Goal: Entertainment & Leisure: Consume media (video, audio)

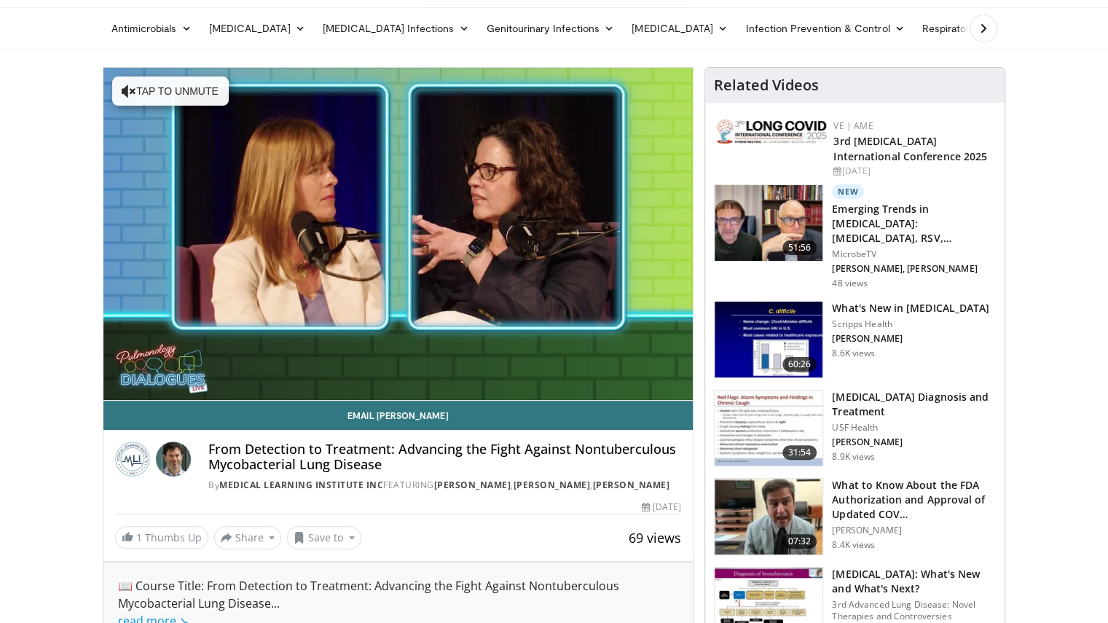
scroll to position [73, 0]
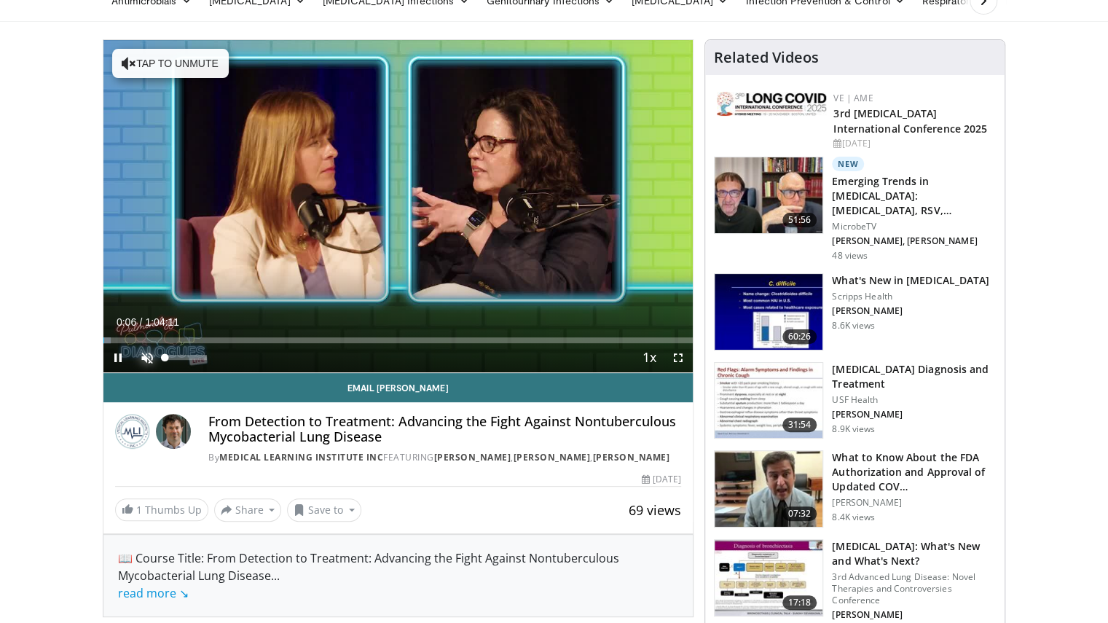
click at [146, 360] on span "Video Player" at bounding box center [147, 357] width 29 height 29
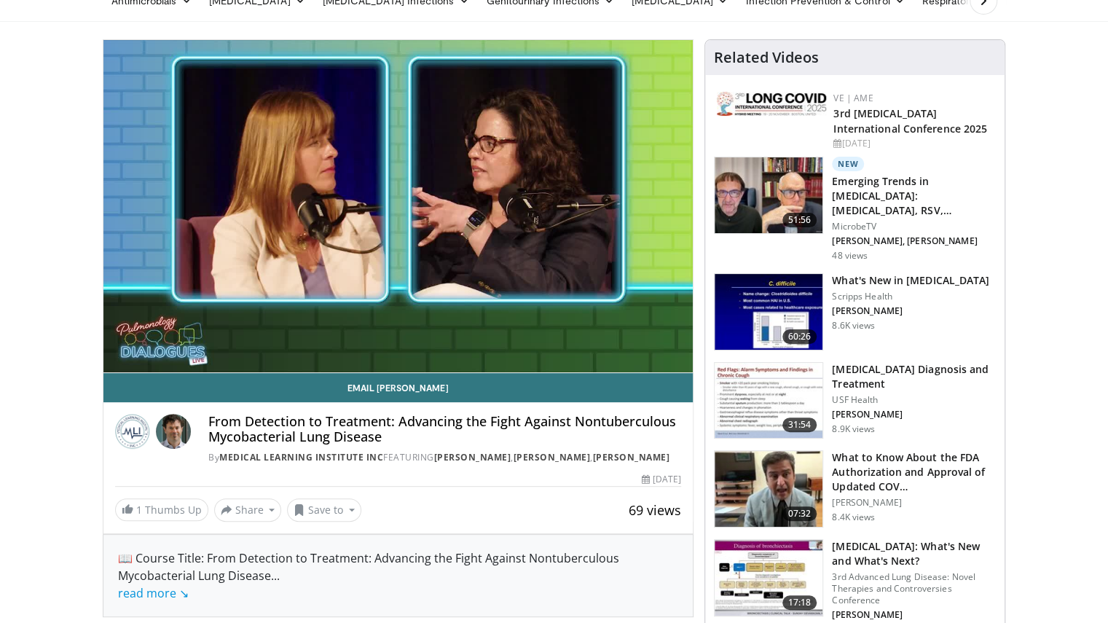
click at [682, 354] on video-js "**********" at bounding box center [398, 206] width 590 height 333
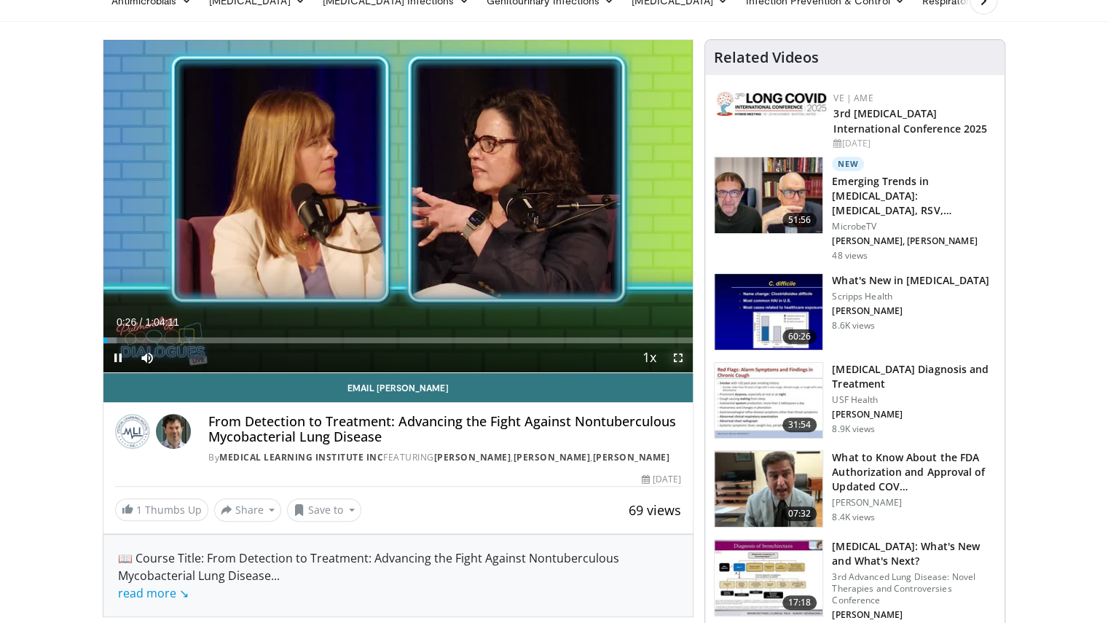
click at [678, 351] on span "Video Player" at bounding box center [678, 357] width 29 height 29
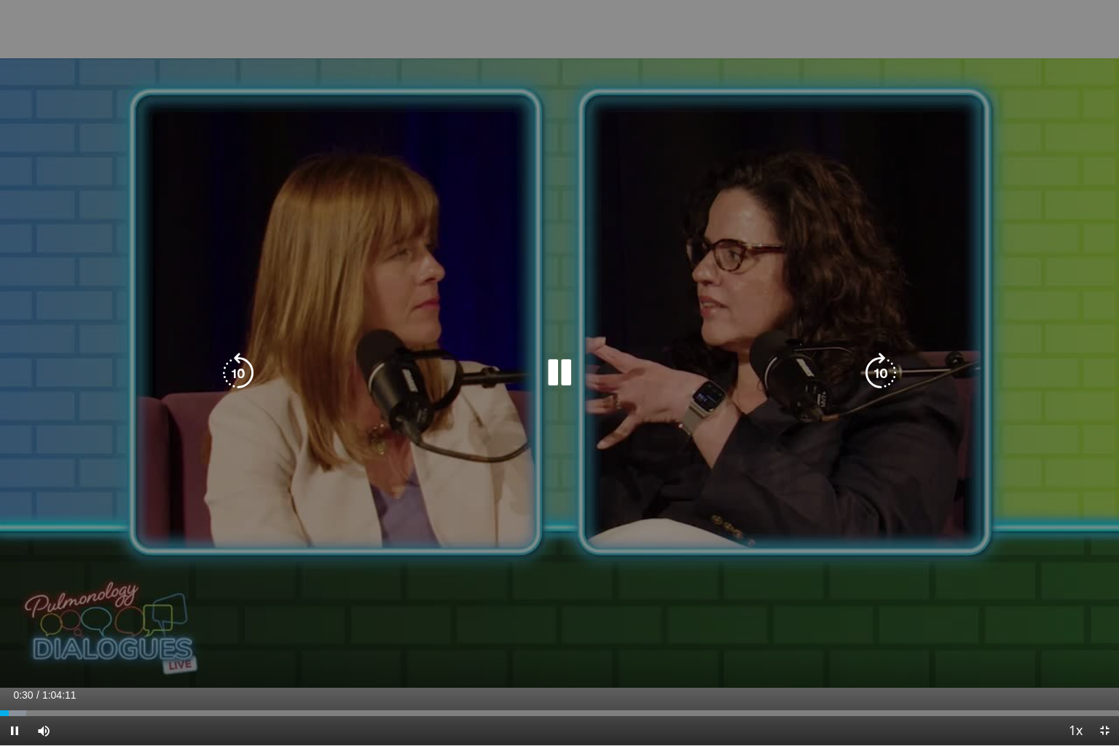
click at [555, 385] on icon "Video Player" at bounding box center [559, 373] width 41 height 41
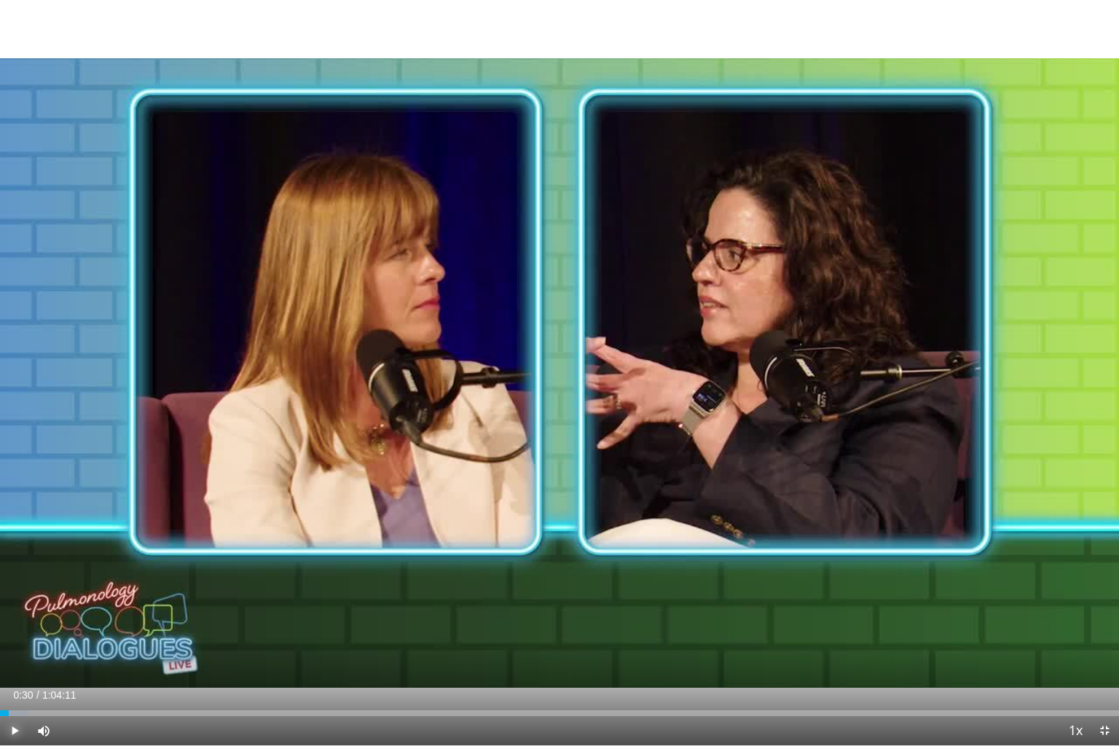
click at [12, 622] on span "Video Player" at bounding box center [14, 730] width 29 height 29
click at [20, 622] on span "Video Player" at bounding box center [14, 730] width 29 height 29
click at [17, 622] on span "Video Player" at bounding box center [14, 730] width 29 height 29
click at [12, 622] on span "Video Player" at bounding box center [14, 730] width 29 height 29
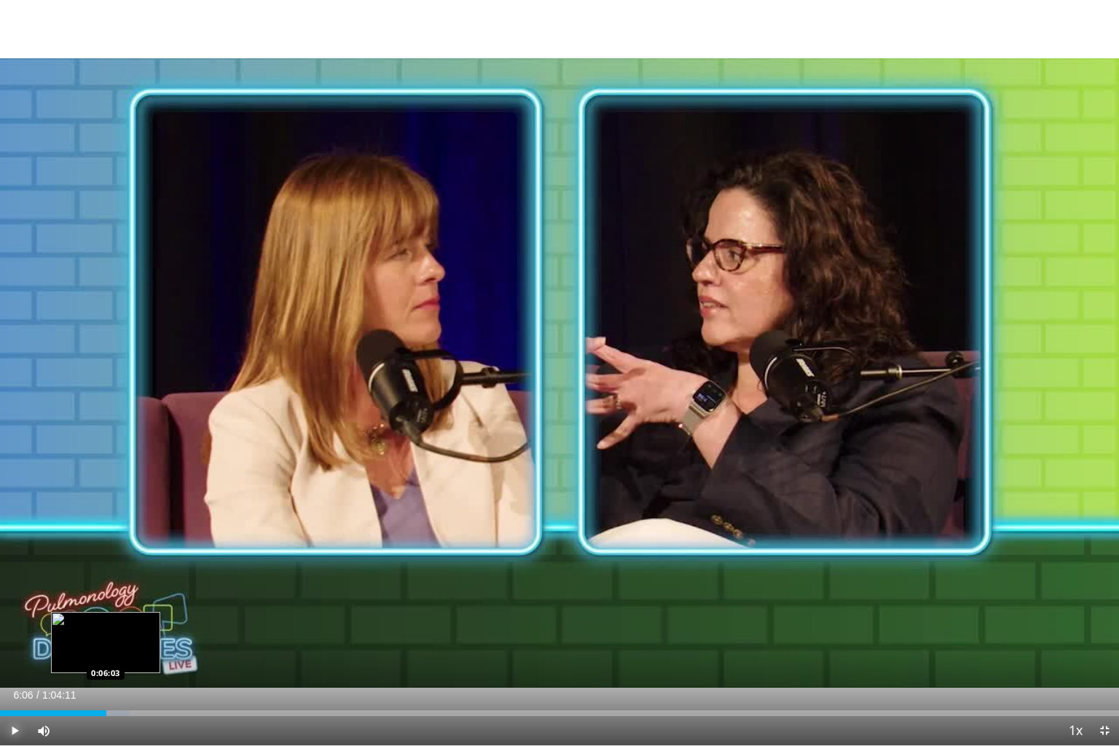
click at [106, 622] on div "0:06:24" at bounding box center [53, 713] width 106 height 6
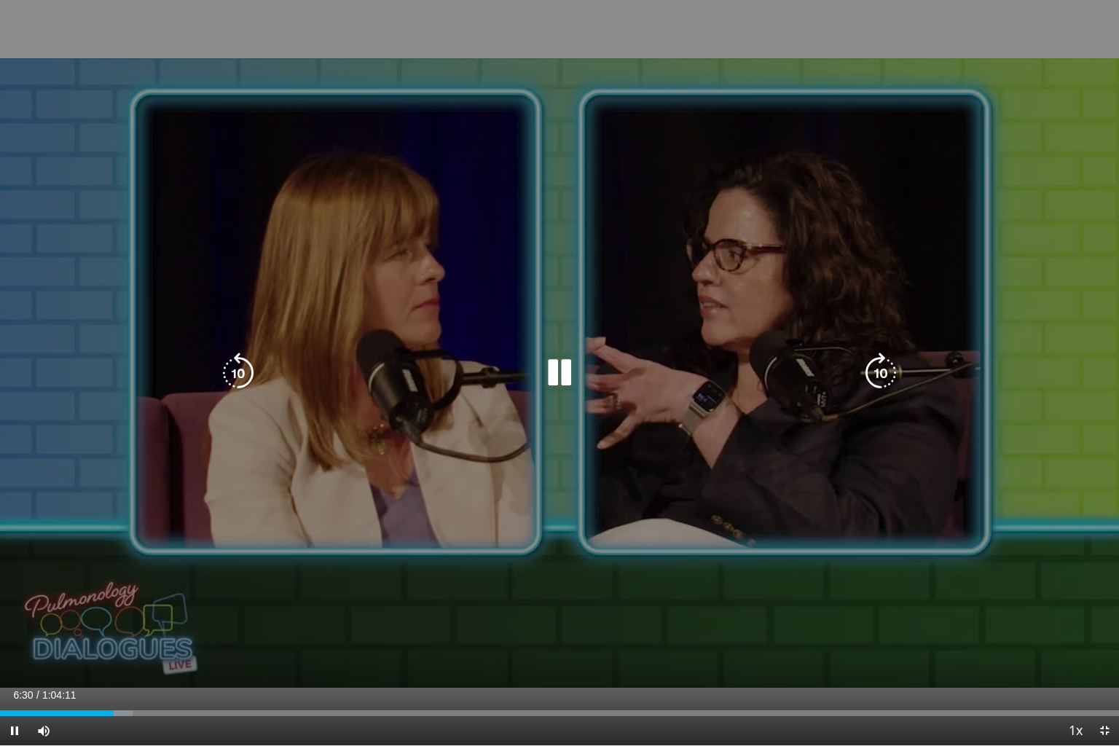
click at [566, 370] on icon "Video Player" at bounding box center [559, 373] width 41 height 41
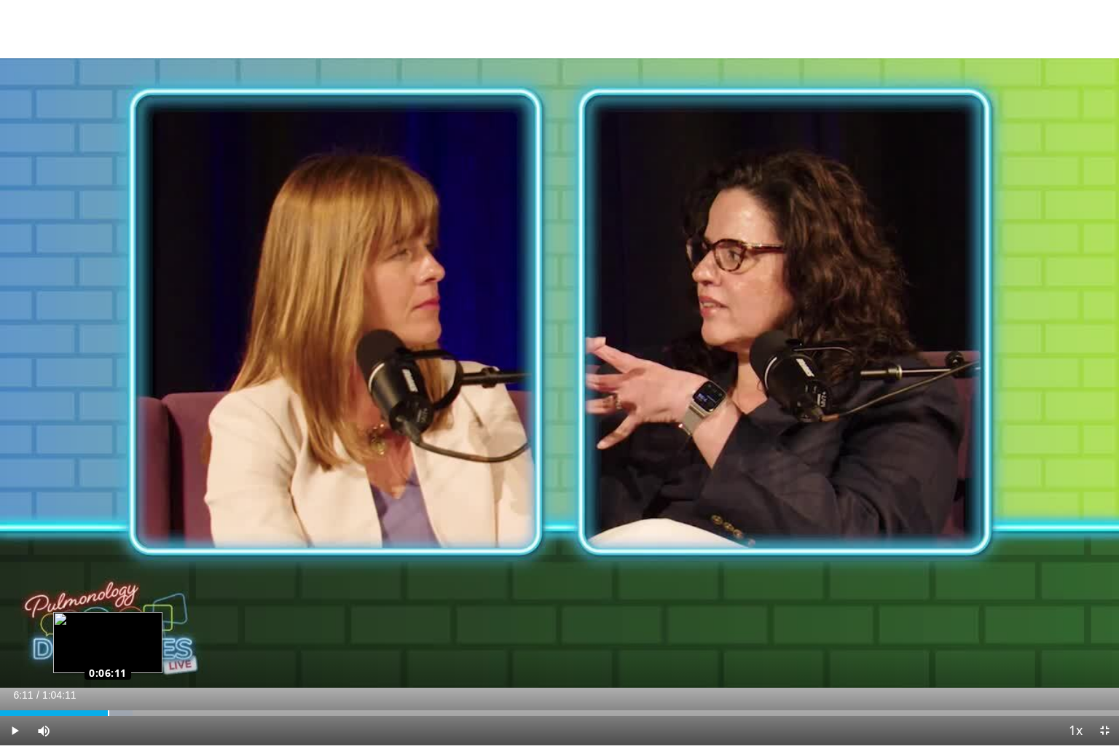
click at [108, 622] on div "Loaded : 11.84% 0:06:11 0:06:11" at bounding box center [559, 713] width 1119 height 6
click at [19, 622] on span "Video Player" at bounding box center [14, 730] width 29 height 29
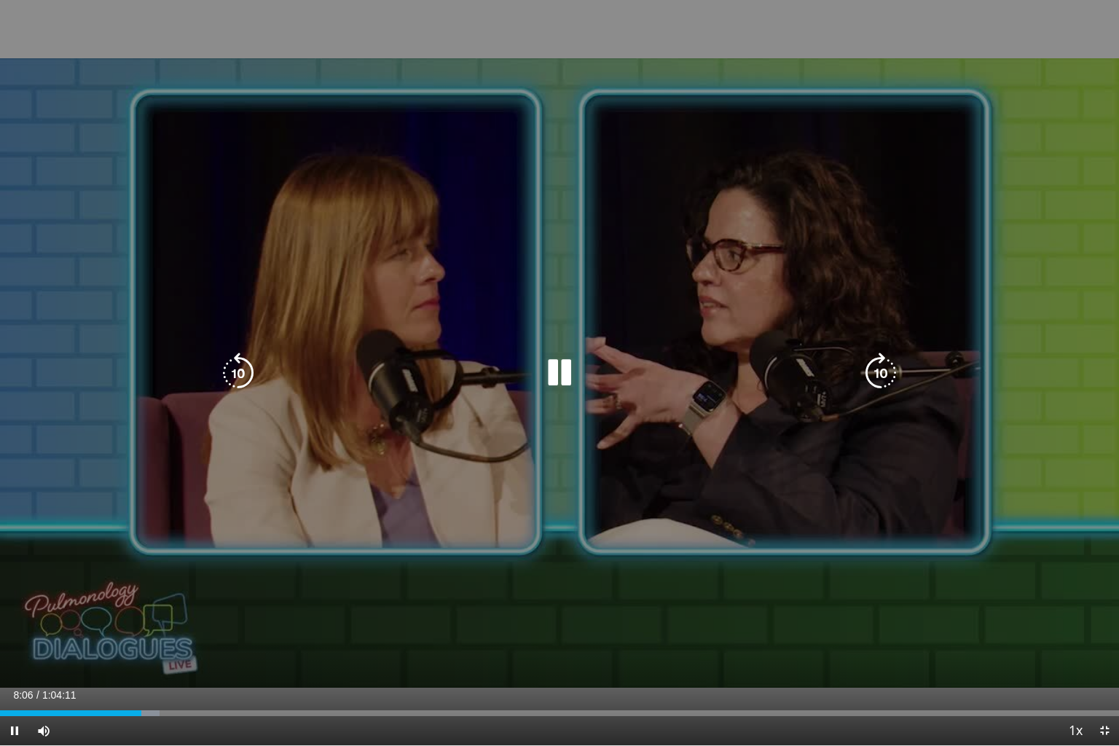
click at [567, 385] on icon "Video Player" at bounding box center [559, 373] width 41 height 41
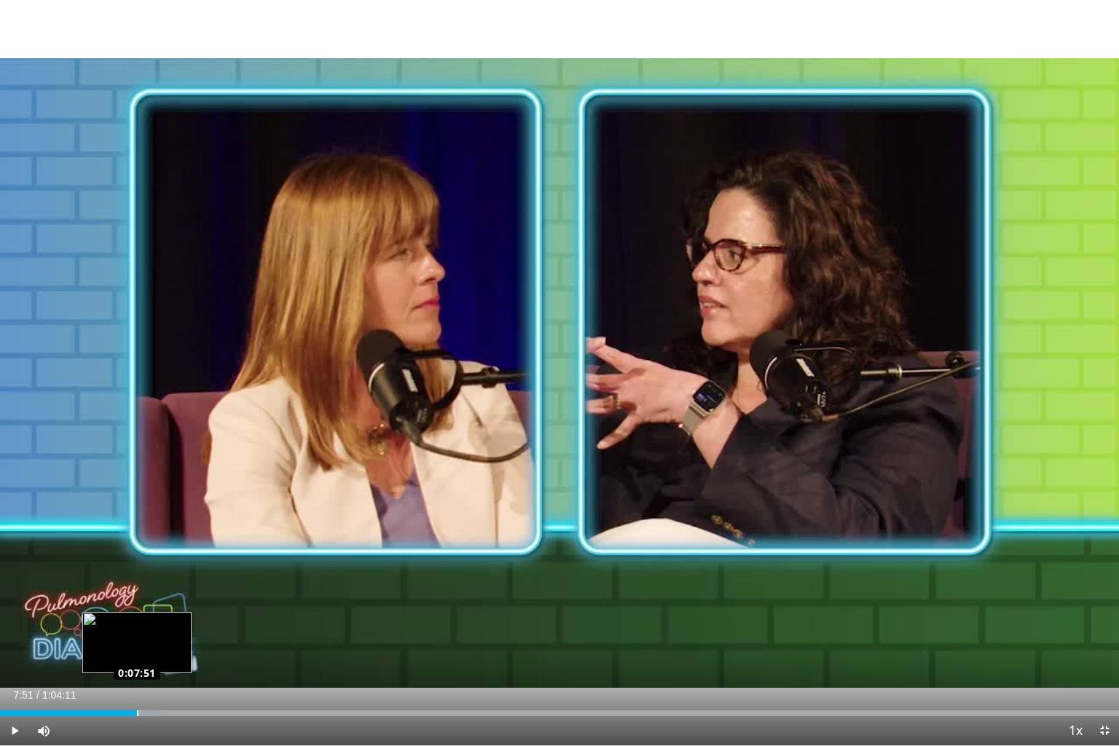
click at [137, 622] on div "Loaded : 14.42% 0:07:51 0:07:51" at bounding box center [559, 713] width 1119 height 6
click at [19, 622] on span "Video Player" at bounding box center [14, 730] width 29 height 29
click at [163, 622] on div "Loaded : 16.74% 0:09:24 0:09:24" at bounding box center [559, 713] width 1119 height 6
click at [160, 622] on div "Loaded : 0.00% 0:09:14 0:09:11" at bounding box center [559, 713] width 1119 height 6
click at [173, 622] on div "Loaded : 17.77% 0:09:59 0:09:59" at bounding box center [559, 713] width 1119 height 6
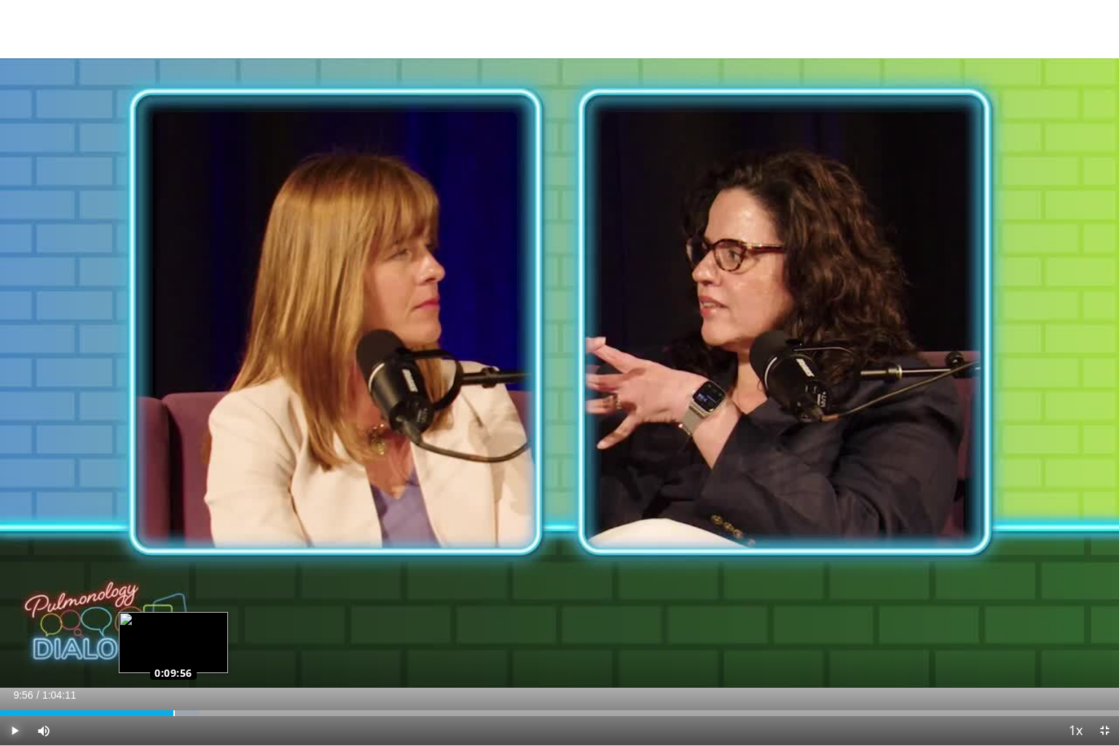
click at [173, 622] on div "Loaded : 17.77% 0:09:56 0:09:56" at bounding box center [559, 713] width 1119 height 6
click at [195, 622] on div "Loaded : 19.47% 0:11:14 0:11:12" at bounding box center [559, 709] width 1119 height 14
click at [192, 622] on div "0:11:02" at bounding box center [96, 713] width 192 height 6
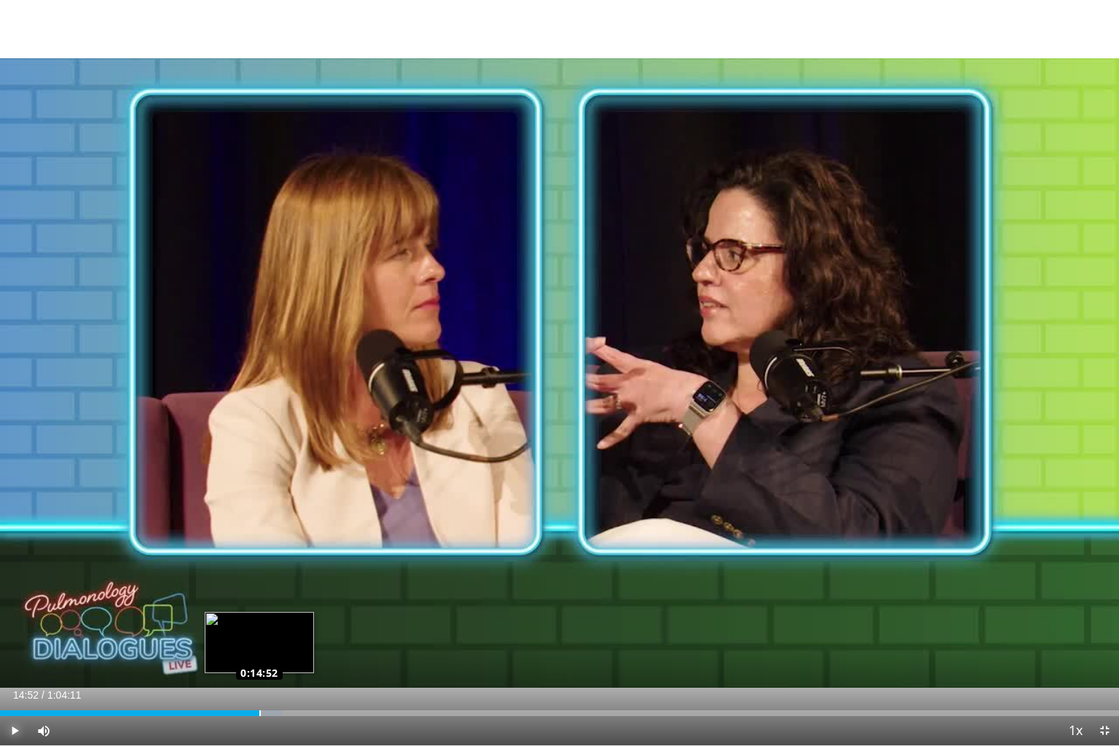
click at [259, 622] on div "Loaded : 25.24% 0:14:52 0:14:52" at bounding box center [559, 713] width 1119 height 6
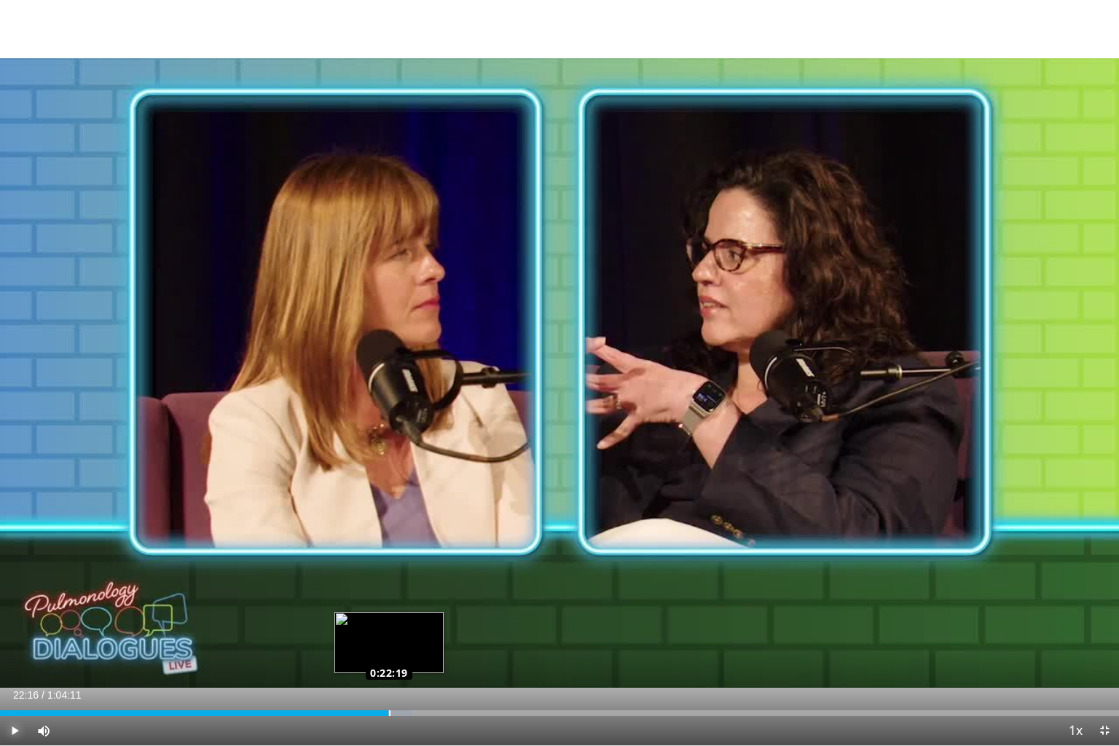
click at [388, 622] on div "Loaded : 36.83% 0:22:16 0:22:19" at bounding box center [559, 709] width 1119 height 14
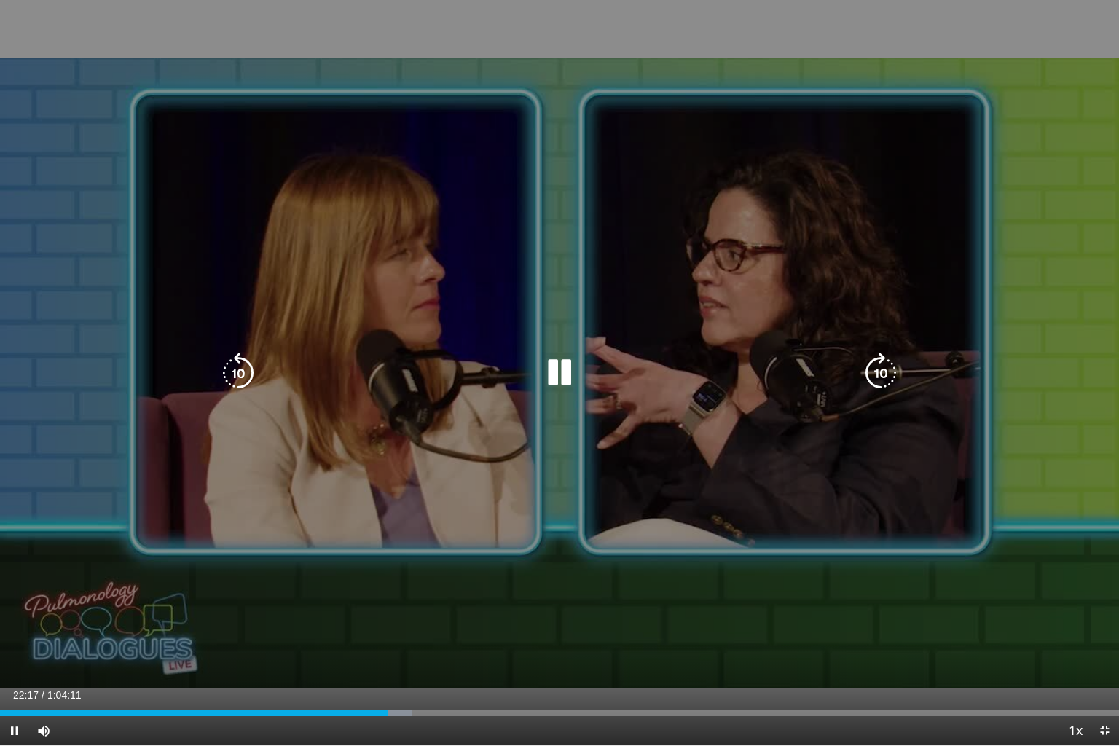
click at [524, 407] on div "10 seconds Tap to unmute" at bounding box center [559, 372] width 1119 height 745
click at [554, 377] on icon "Video Player" at bounding box center [559, 373] width 41 height 41
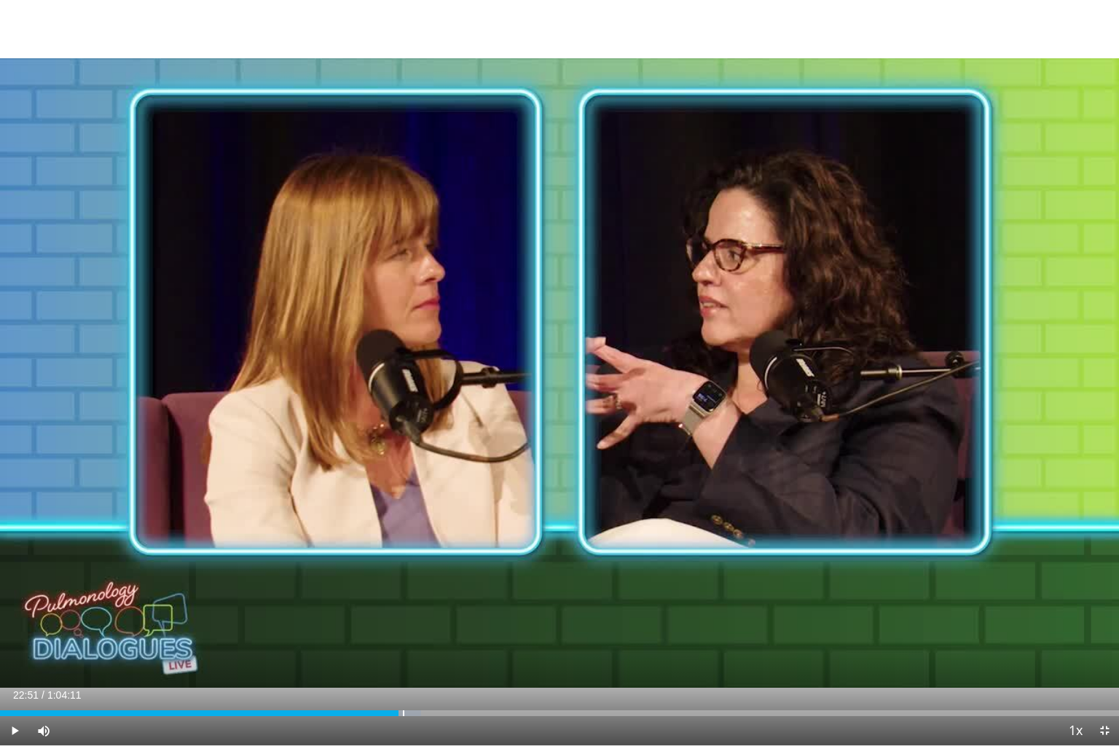
click at [398, 622] on div "Current Time 22:51 / Duration 1:04:11 Play Skip Backward Skip Forward Mute 98% …" at bounding box center [559, 730] width 1119 height 29
click at [393, 622] on div "Loaded : 0.00% 0:22:39 0:22:36" at bounding box center [559, 713] width 1119 height 6
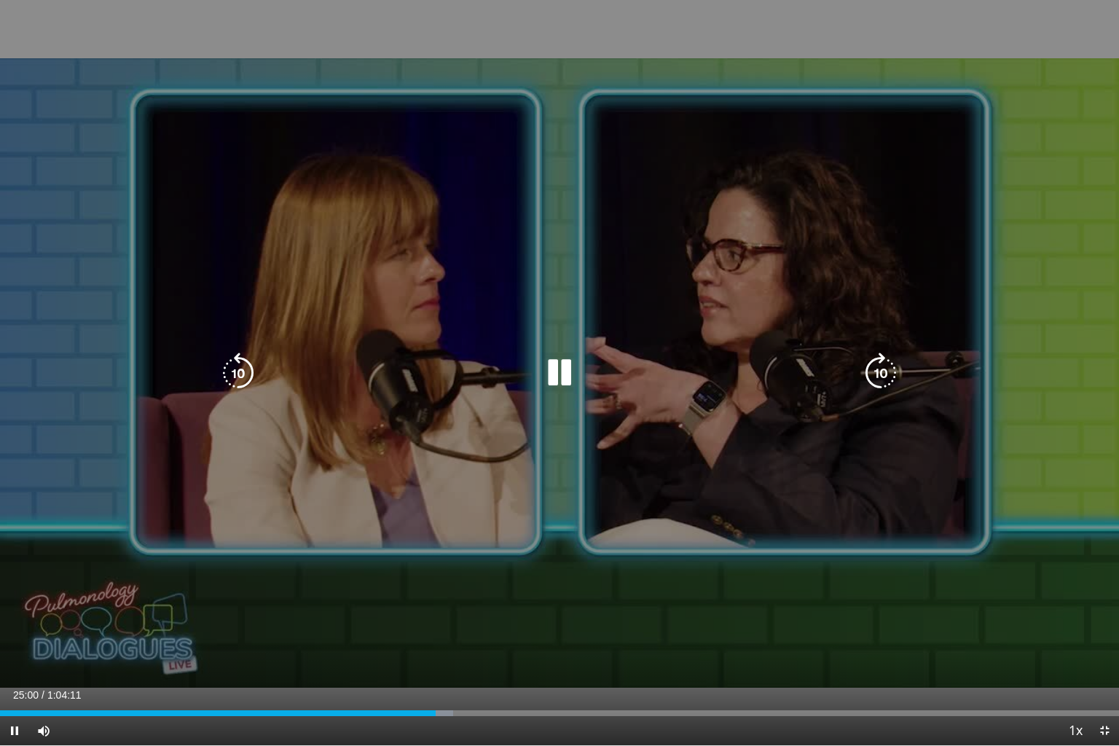
click at [563, 375] on icon "Video Player" at bounding box center [559, 373] width 41 height 41
click at [551, 386] on icon "Video Player" at bounding box center [559, 373] width 41 height 41
click at [563, 367] on icon "Video Player" at bounding box center [559, 373] width 41 height 41
click at [568, 374] on icon "Video Player" at bounding box center [559, 373] width 41 height 41
click at [554, 381] on div "10 seconds Tap to unmute" at bounding box center [559, 372] width 1119 height 745
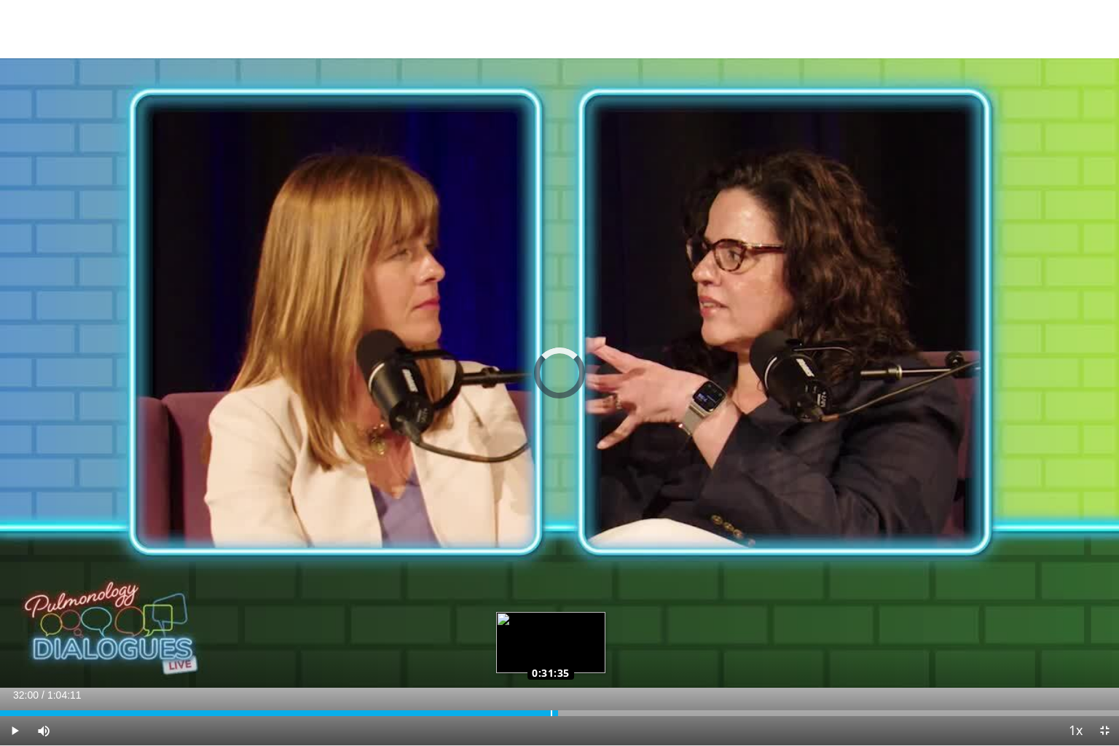
drag, startPoint x: 558, startPoint y: 710, endPoint x: 549, endPoint y: 712, distance: 9.0
click at [549, 622] on div "Loaded : 0.00% 0:31:38 0:31:35" at bounding box center [559, 709] width 1119 height 14
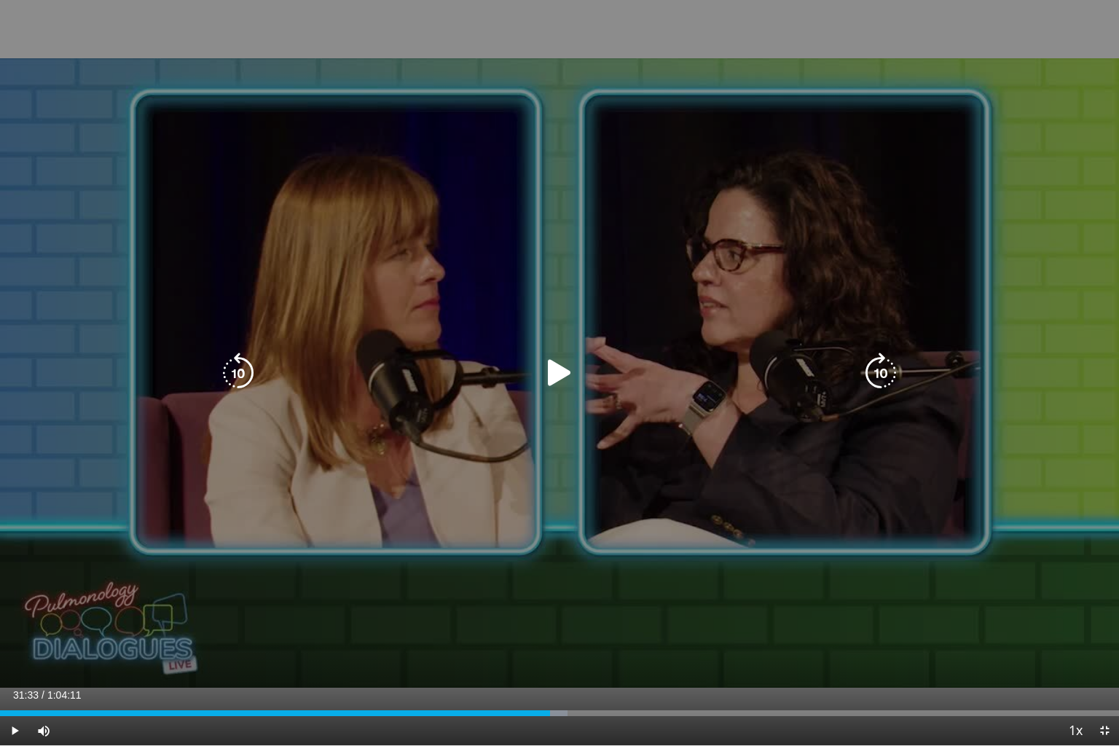
click at [560, 383] on icon "Video Player" at bounding box center [559, 373] width 41 height 41
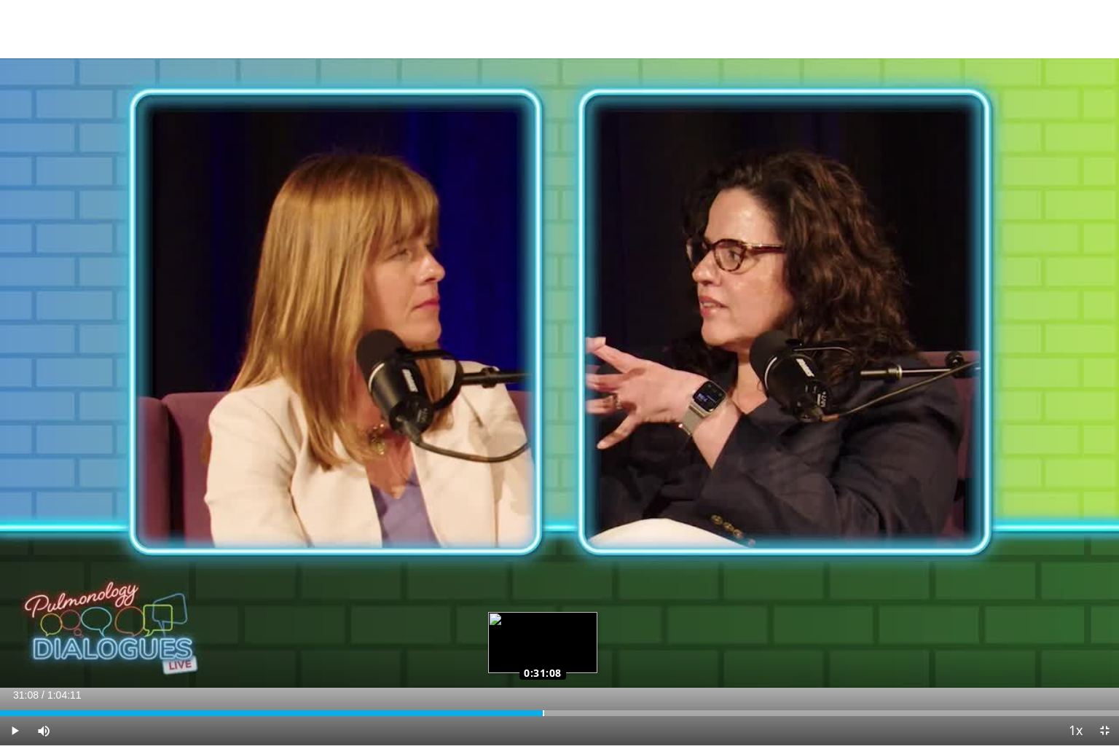
click at [543, 622] on div "Loaded : 48.55% 0:31:08 0:31:08" at bounding box center [559, 713] width 1119 height 6
drag, startPoint x: 622, startPoint y: 709, endPoint x: 552, endPoint y: 730, distance: 73.1
click at [552, 622] on div "Current Time 31:43 / Duration 1:04:11 Play Skip Backward Skip Forward Mute 98% …" at bounding box center [559, 730] width 1119 height 29
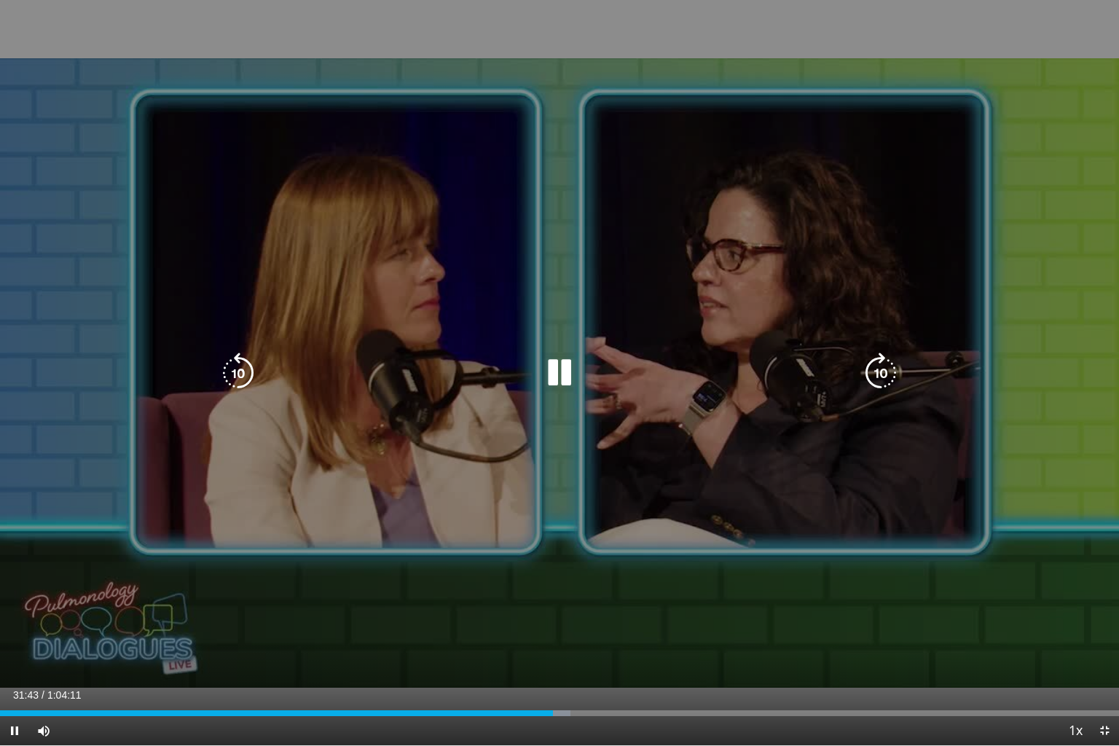
click at [552, 622] on div "Current Time 31:43 / Duration 1:04:11 Pause Skip Backward Skip Forward Mute 98%…" at bounding box center [559, 730] width 1119 height 29
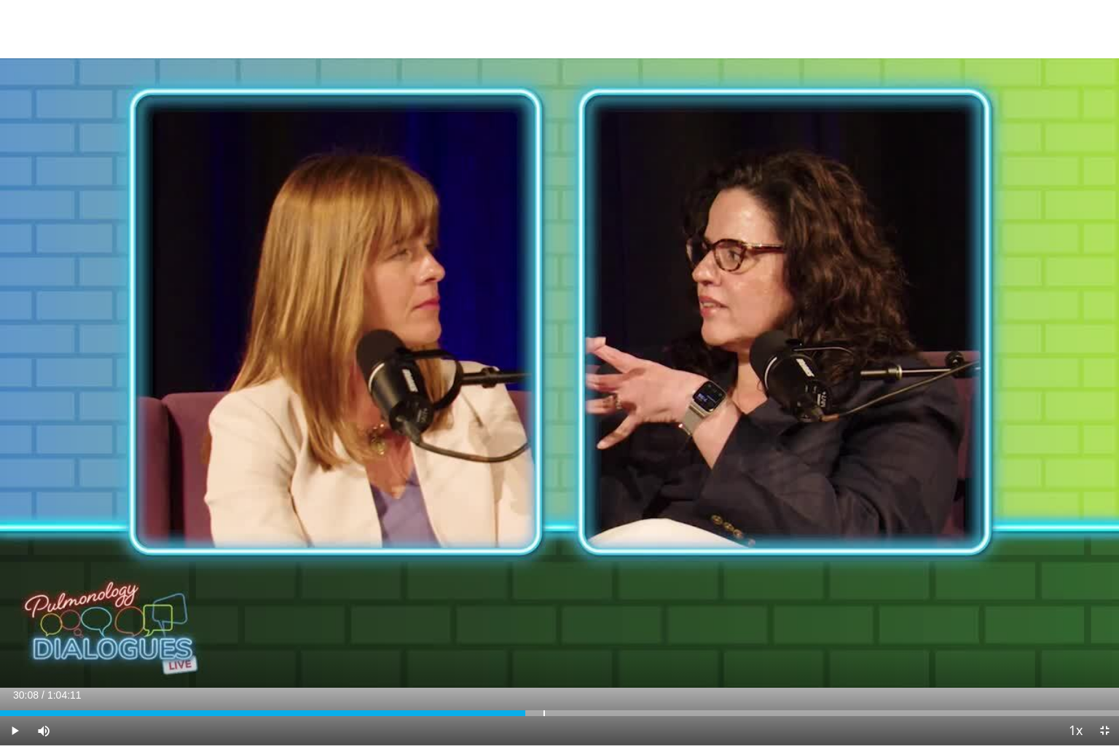
drag, startPoint x: 552, startPoint y: 714, endPoint x: 525, endPoint y: 723, distance: 29.0
click at [525, 622] on div "Current Time 30:08 / Duration 1:04:11 Play Skip Backward Skip Forward Mute 98% …" at bounding box center [559, 730] width 1119 height 29
drag, startPoint x: 529, startPoint y: 711, endPoint x: 549, endPoint y: 708, distance: 20.0
click at [549, 622] on div "Loaded : 49.44% 0:31:28 0:31:28" at bounding box center [559, 709] width 1119 height 14
drag, startPoint x: 552, startPoint y: 710, endPoint x: 564, endPoint y: 710, distance: 11.7
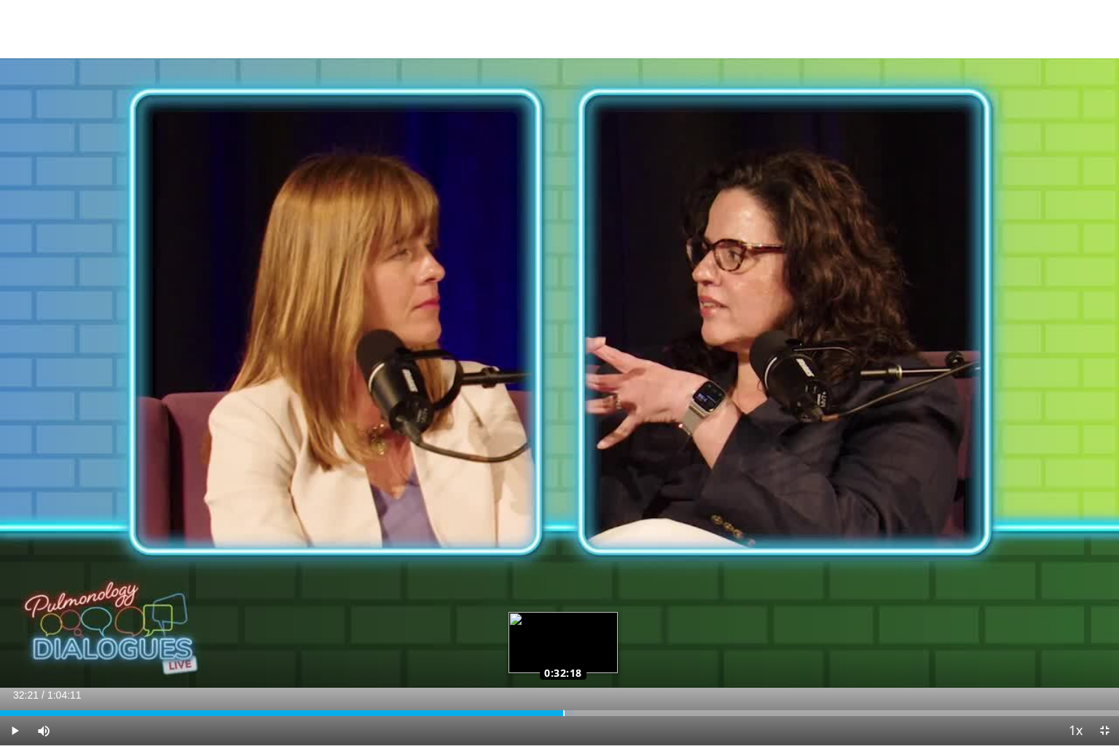
click at [564, 622] on div "Loaded : 51.25% 0:32:21 0:32:18" at bounding box center [559, 709] width 1119 height 14
drag, startPoint x: 564, startPoint y: 710, endPoint x: 576, endPoint y: 707, distance: 12.0
click at [576, 622] on video-js "**********" at bounding box center [559, 373] width 1119 height 746
click at [570, 622] on div "Loaded : 52.54% 0:32:43 0:32:41" at bounding box center [559, 713] width 1119 height 6
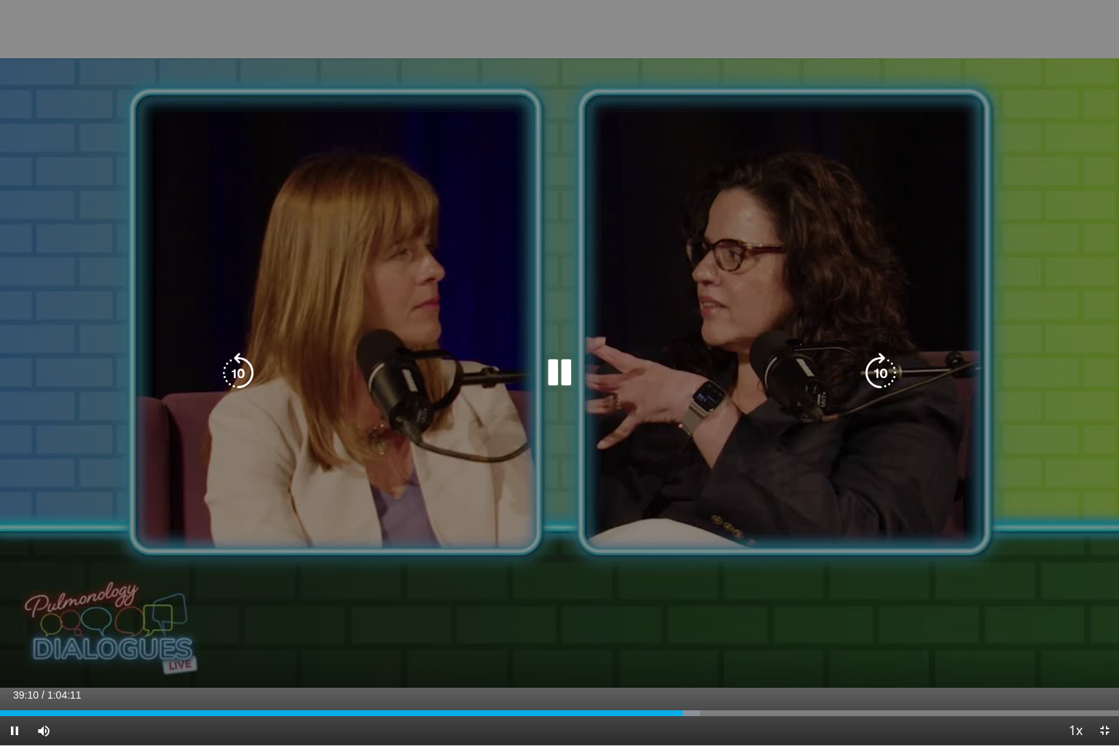
click at [560, 377] on icon "Video Player" at bounding box center [559, 373] width 41 height 41
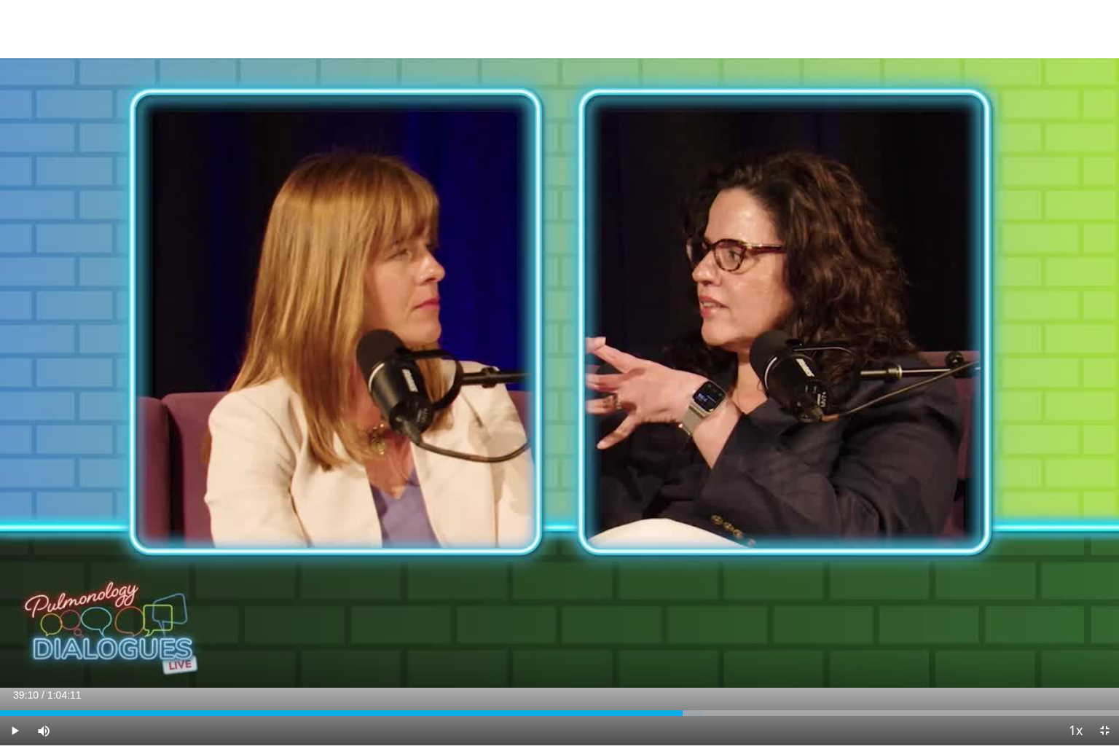
click at [675, 622] on div "Current Time 39:10 / Duration 1:04:11 Play Skip Backward Skip Forward Mute 98% …" at bounding box center [559, 730] width 1119 height 29
drag, startPoint x: 682, startPoint y: 714, endPoint x: 674, endPoint y: 714, distance: 8.0
click at [674, 622] on div "0:38:44" at bounding box center [341, 713] width 682 height 6
click at [682, 622] on div "Loaded : 61.81% 0:39:09 0:39:09" at bounding box center [559, 709] width 1119 height 14
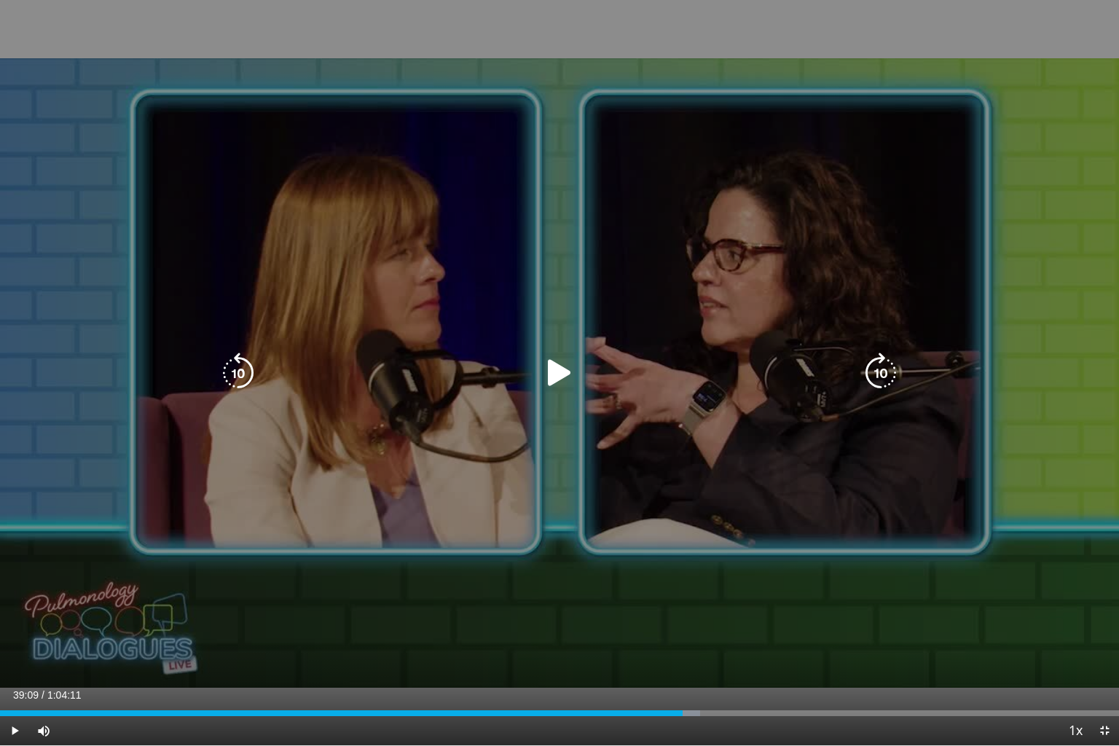
click at [560, 377] on icon "Video Player" at bounding box center [559, 373] width 41 height 41
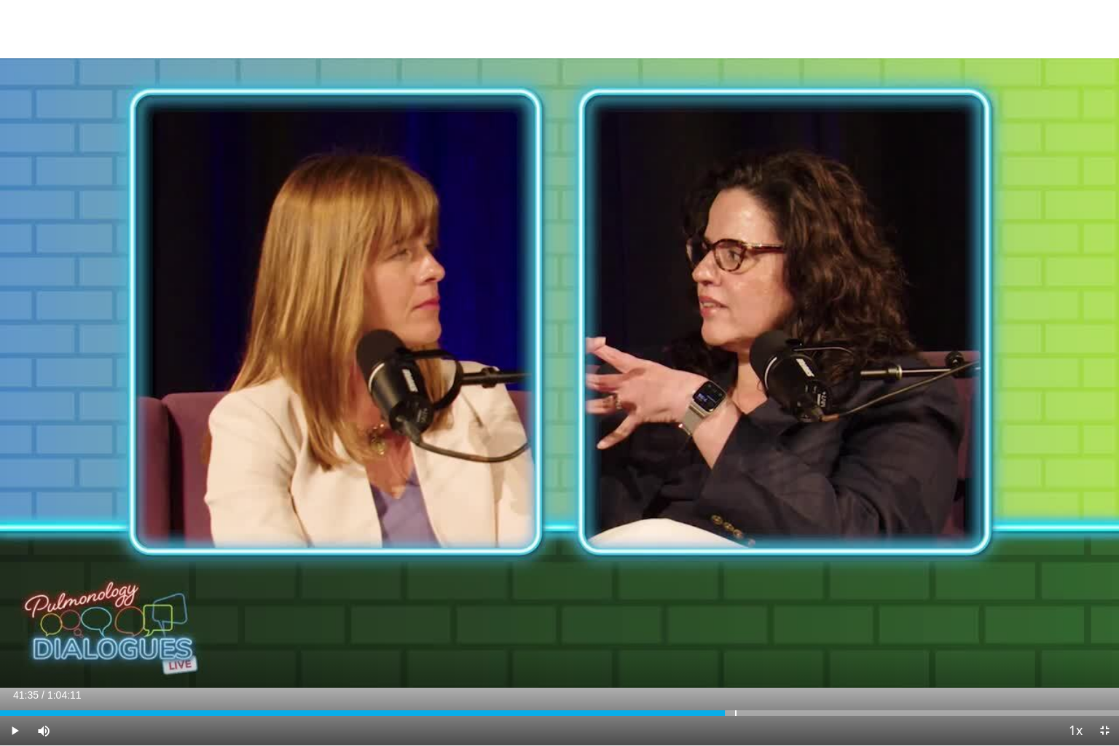
drag, startPoint x: 736, startPoint y: 716, endPoint x: 725, endPoint y: 718, distance: 11.3
click at [725, 622] on div "Current Time 41:35 / Duration 1:04:11 Play Skip Backward Skip Forward Mute 98% …" at bounding box center [559, 730] width 1119 height 29
click at [718, 622] on div "Loaded : 64.90% 0:41:12 0:41:12" at bounding box center [559, 713] width 1119 height 6
click at [714, 622] on div "Loaded : 64.90% 0:41:00 0:41:00" at bounding box center [559, 713] width 1119 height 6
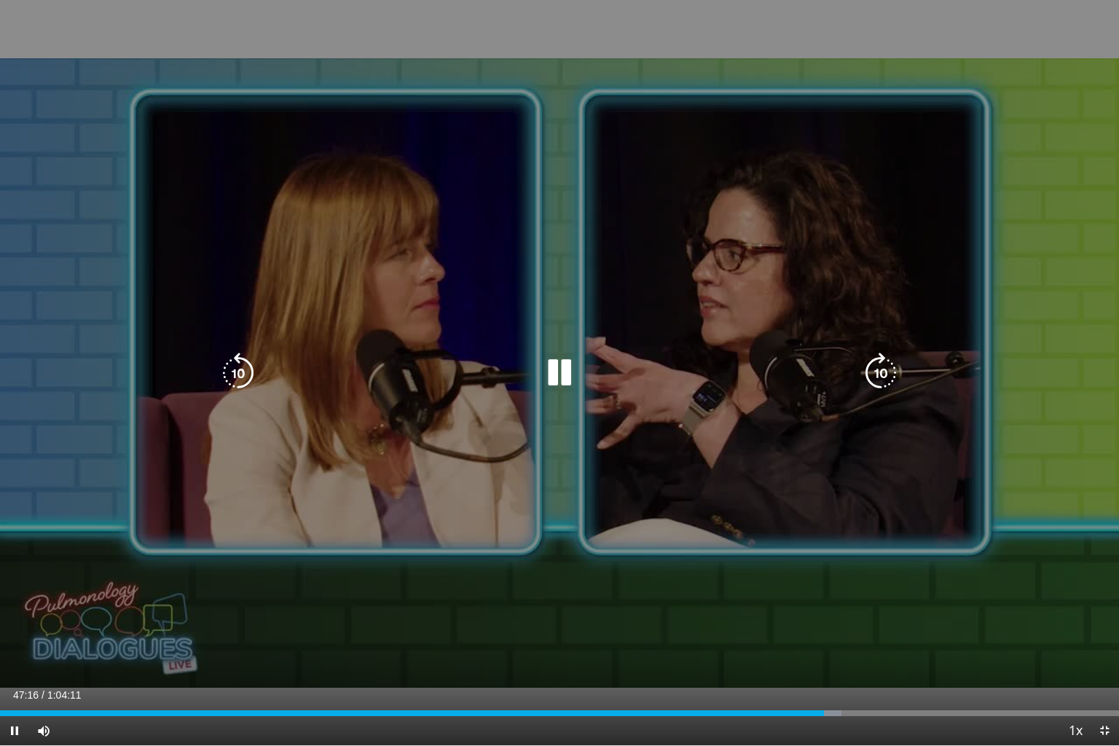
click at [561, 380] on icon "Video Player" at bounding box center [559, 373] width 41 height 41
click at [554, 383] on icon "Video Player" at bounding box center [559, 373] width 41 height 41
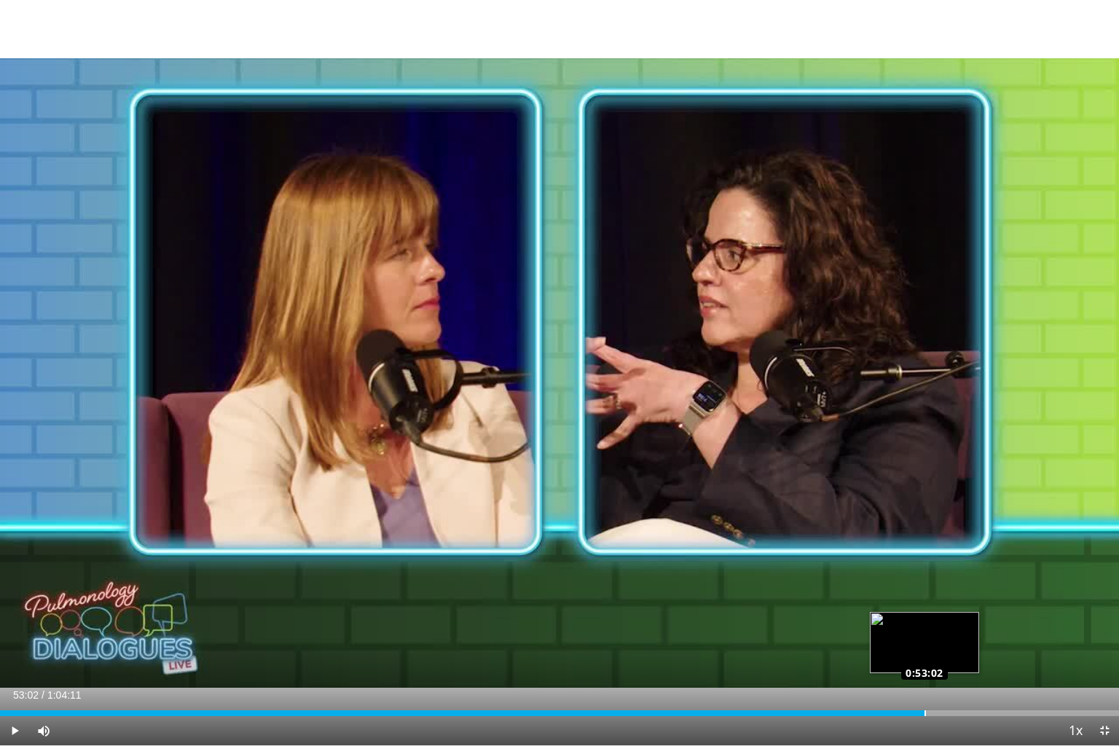
drag, startPoint x: 931, startPoint y: 711, endPoint x: 924, endPoint y: 712, distance: 7.3
click at [924, 622] on div "Loaded : 82.82% 0:53:02 0:53:02" at bounding box center [559, 713] width 1119 height 6
click at [918, 622] on div "Loaded : 82.92% 0:52:39 0:52:42" at bounding box center [559, 713] width 1119 height 6
drag, startPoint x: 981, startPoint y: 711, endPoint x: 967, endPoint y: 714, distance: 14.1
click at [967, 622] on div "Loaded : 86.79% 0:55:27 0:55:27" at bounding box center [559, 713] width 1119 height 6
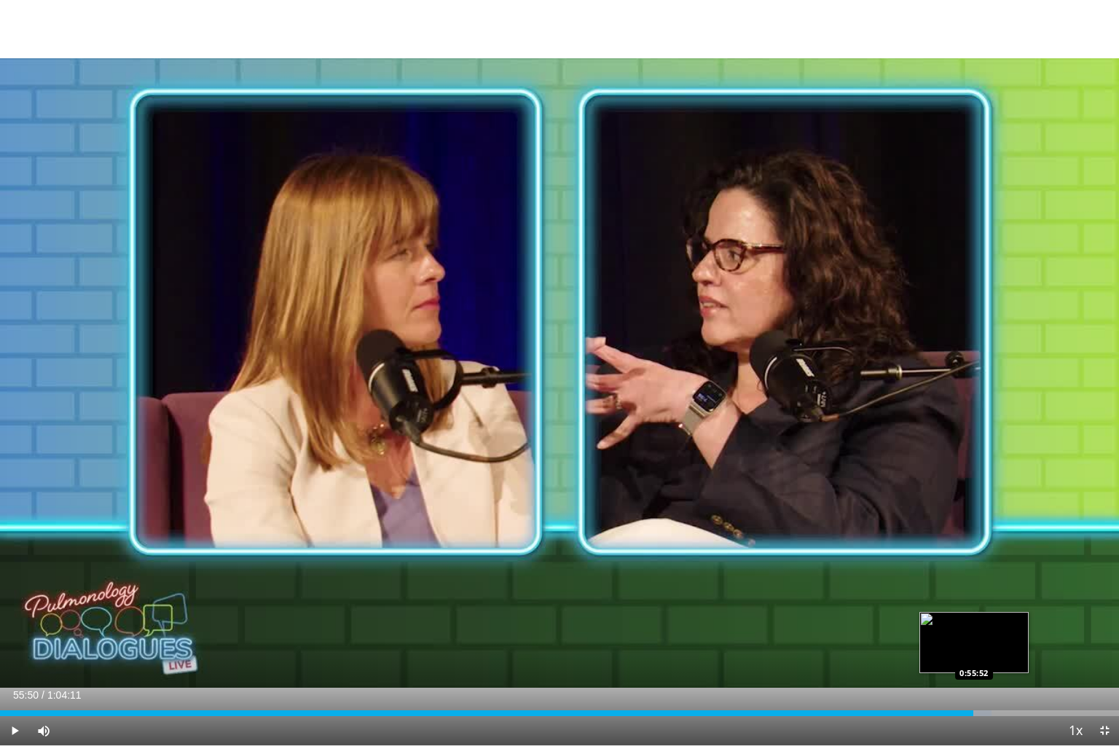
click at [974, 622] on div "Loaded : 88.59% 0:55:50 0:55:52" at bounding box center [559, 713] width 1119 height 6
click at [984, 622] on div "Current Time 56:25 / Duration 1:04:11 Play Skip Backward Skip Forward Mute 98% …" at bounding box center [559, 730] width 1119 height 29
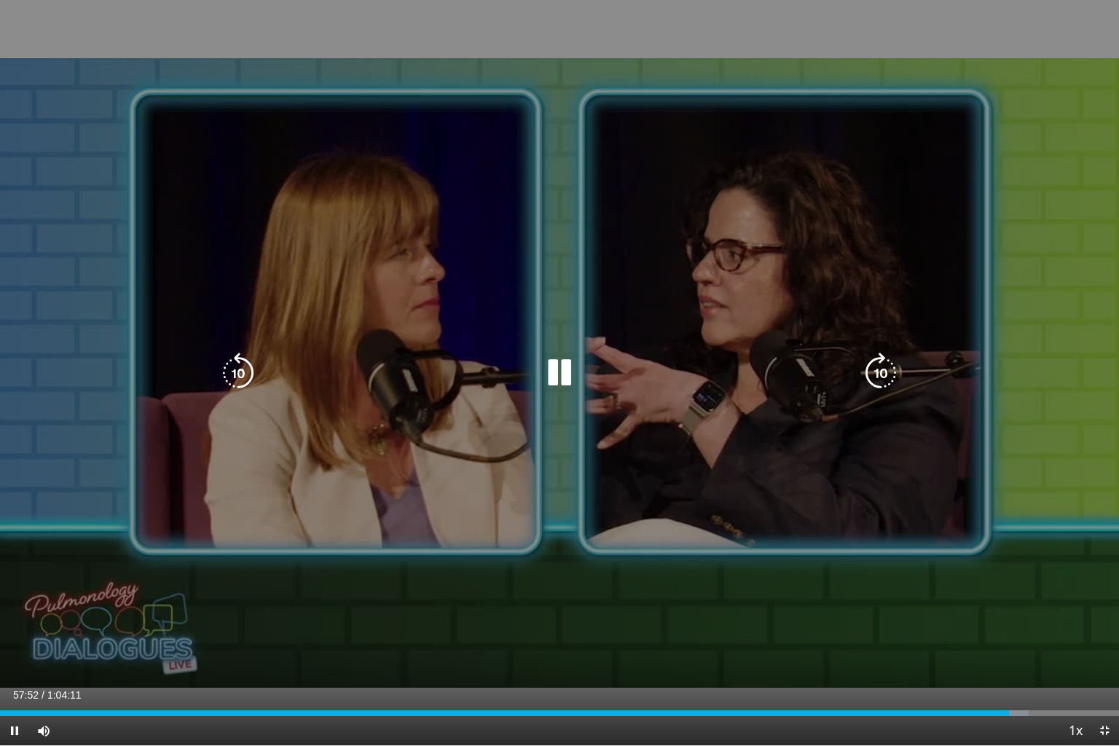
click at [555, 375] on icon "Video Player" at bounding box center [559, 373] width 41 height 41
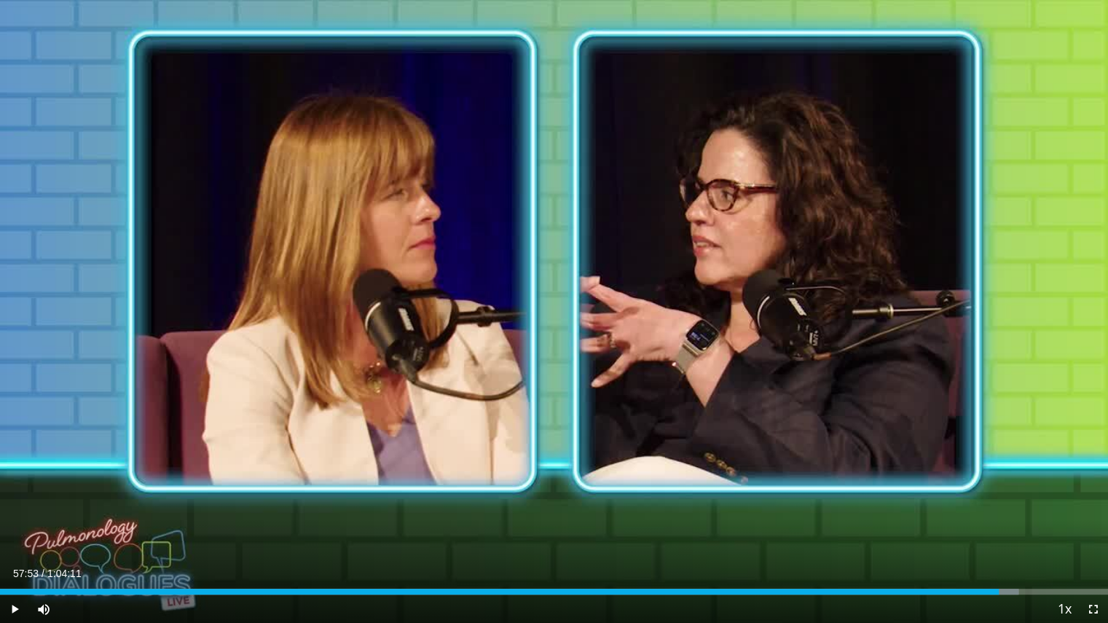
scroll to position [81, 0]
